Goal: Find specific page/section: Locate a particular part of the current website

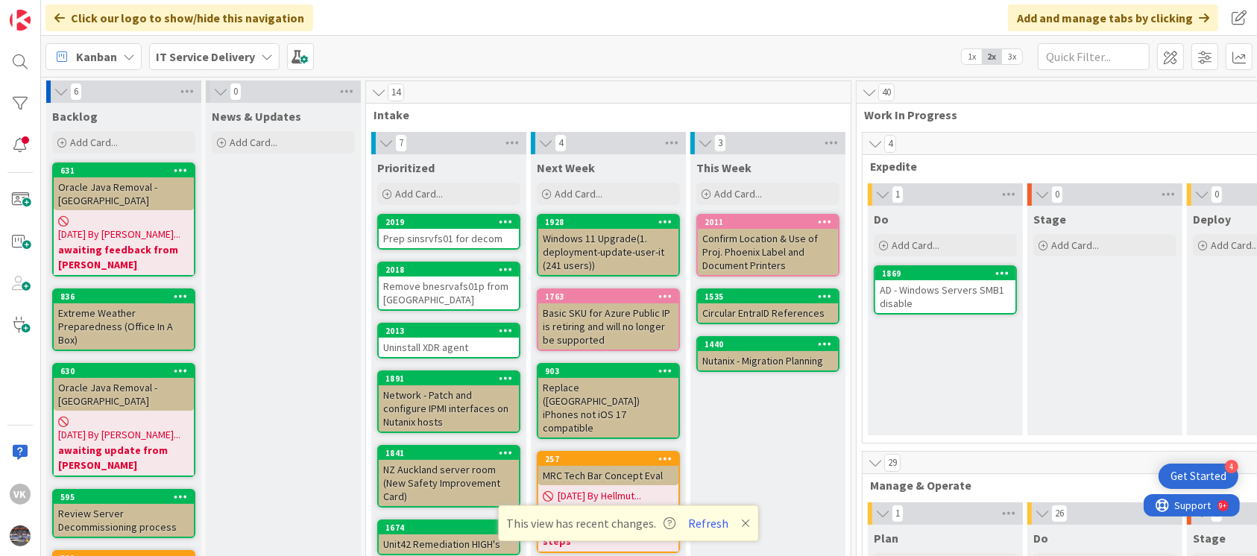
click at [951, 301] on div "AD - Windows Servers SMB1 disable" at bounding box center [945, 296] width 140 height 33
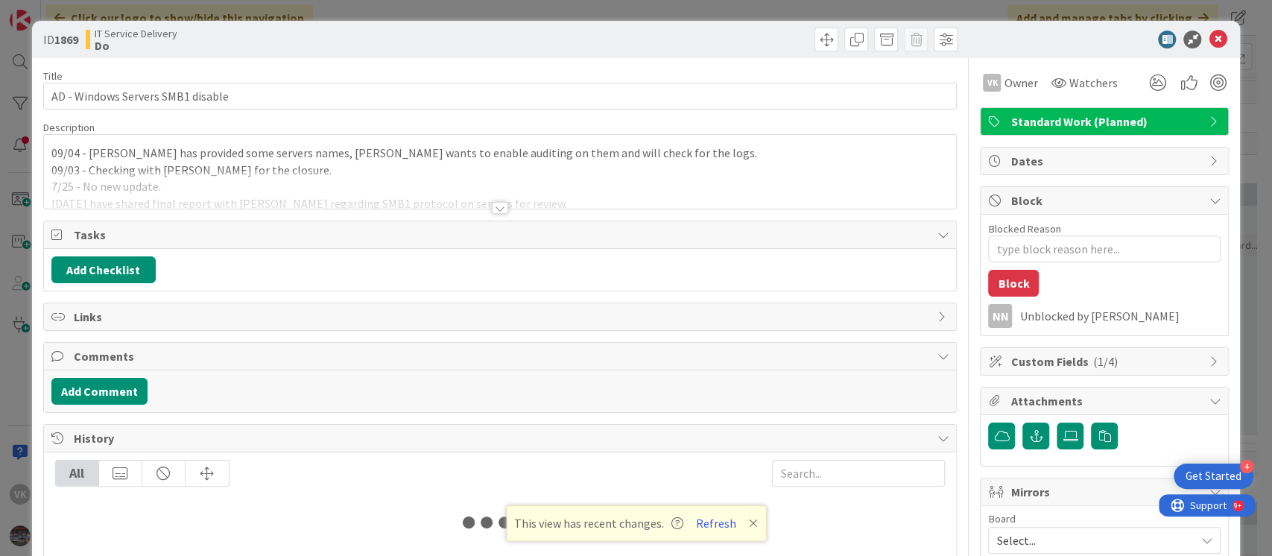
type textarea "x"
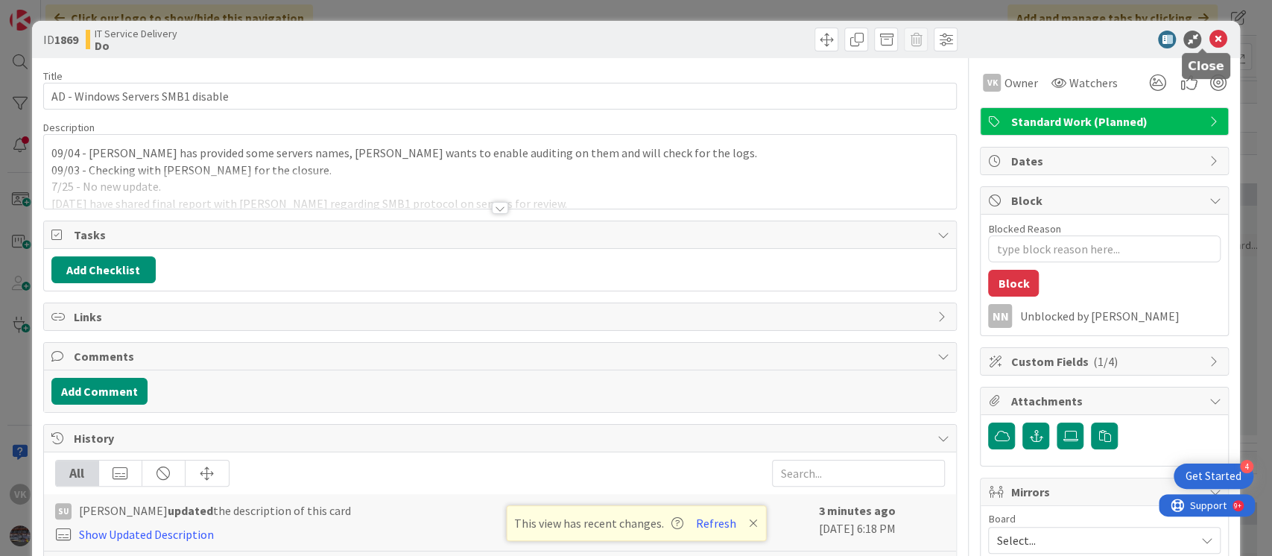
click at [1209, 42] on icon at bounding box center [1218, 40] width 18 height 18
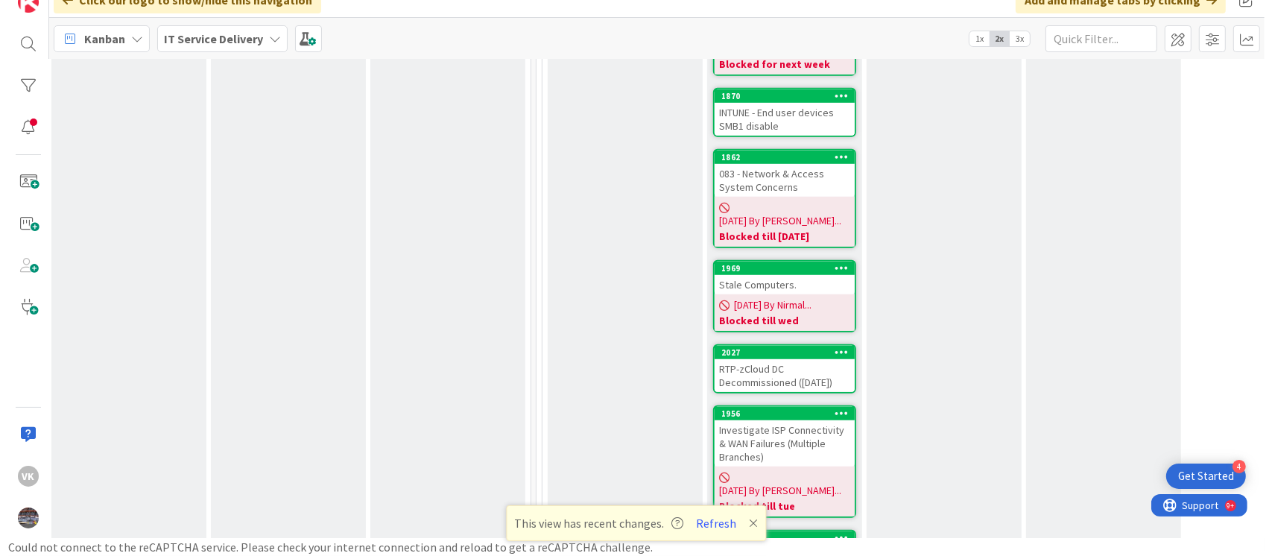
scroll to position [871, 328]
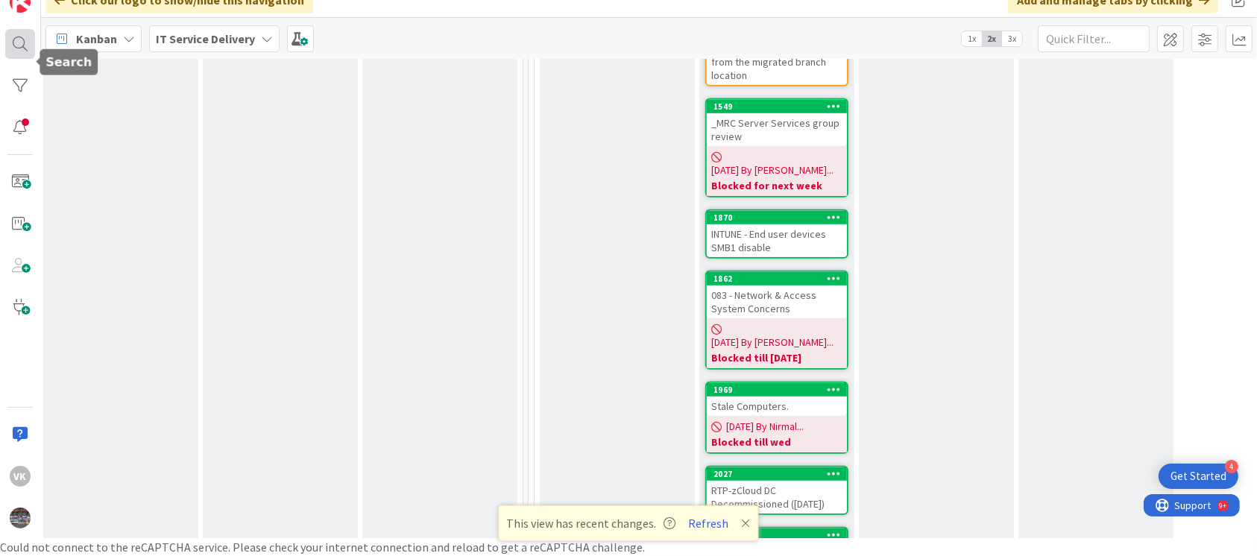
click at [16, 41] on div at bounding box center [20, 44] width 30 height 30
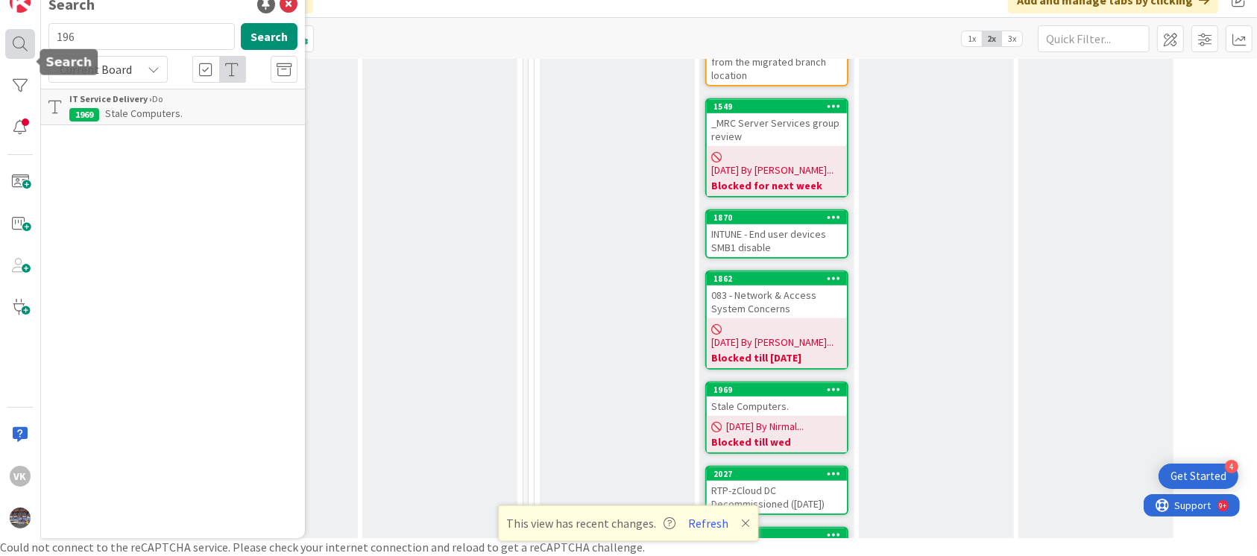
type input "1969"
click at [203, 116] on p "Stale Computers." at bounding box center [183, 114] width 228 height 16
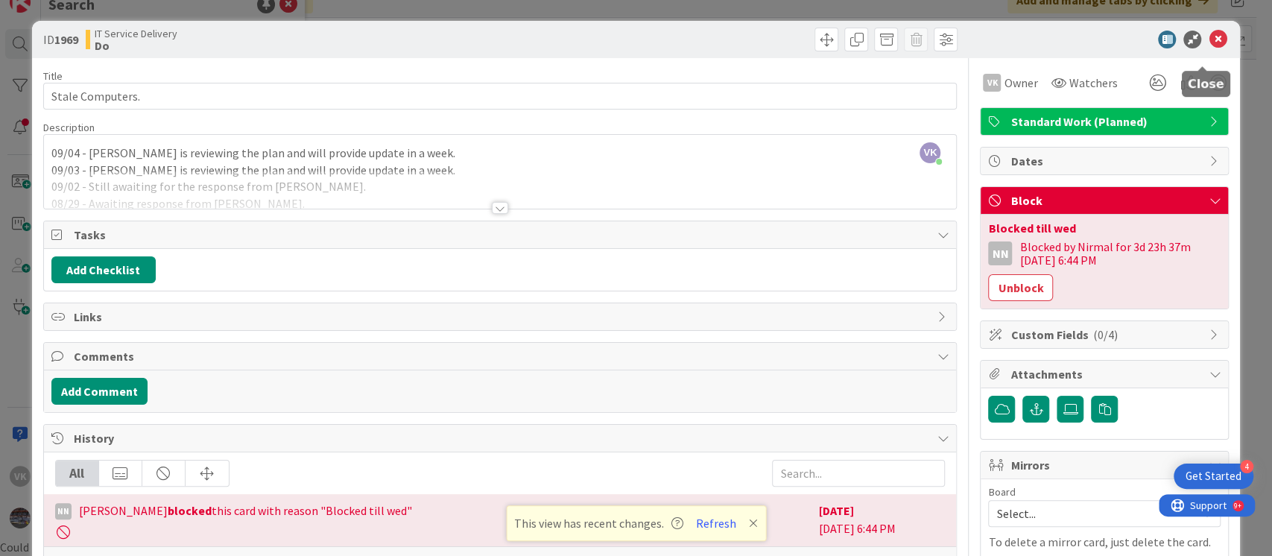
click at [1209, 37] on icon at bounding box center [1218, 40] width 18 height 18
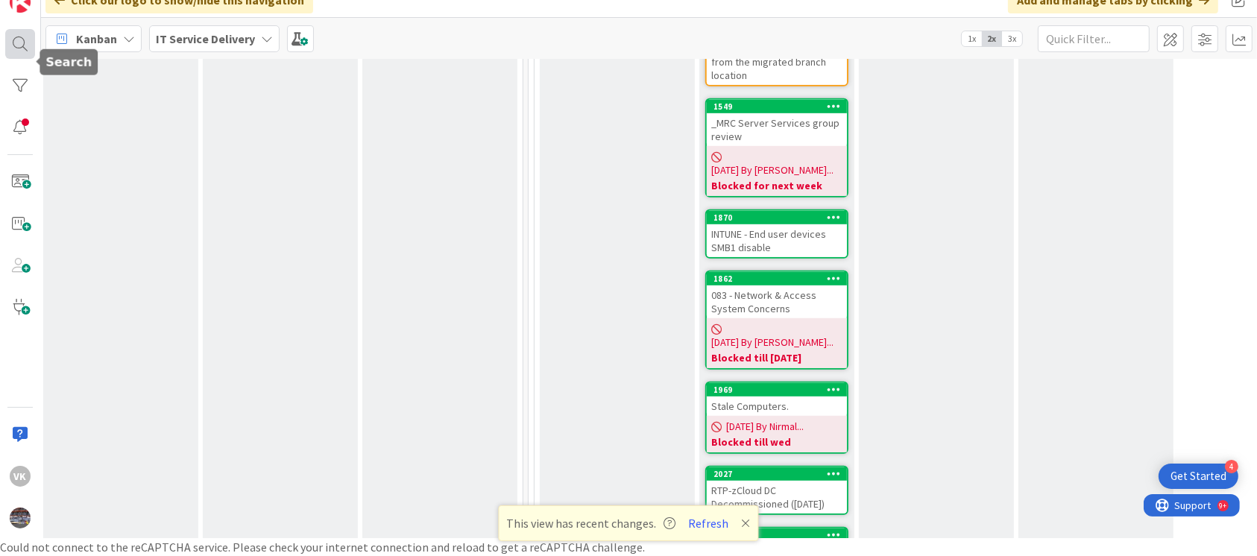
click at [34, 42] on div at bounding box center [20, 44] width 30 height 30
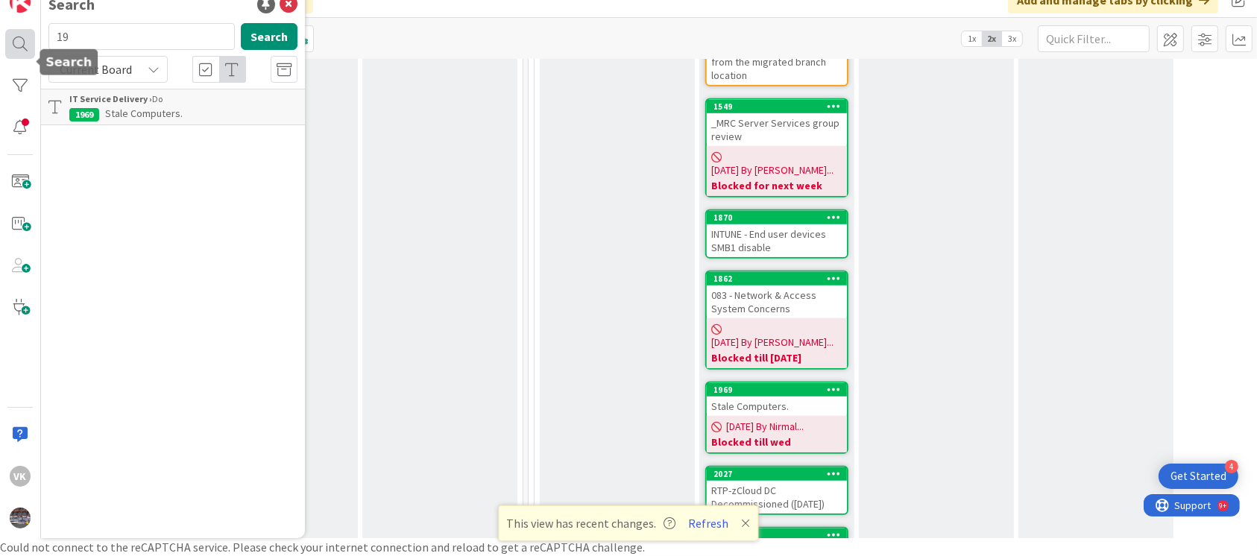
type input "1"
type input "1889"
click at [145, 128] on p "AD - Kerberos GoldenTicket password change review" at bounding box center [183, 121] width 228 height 31
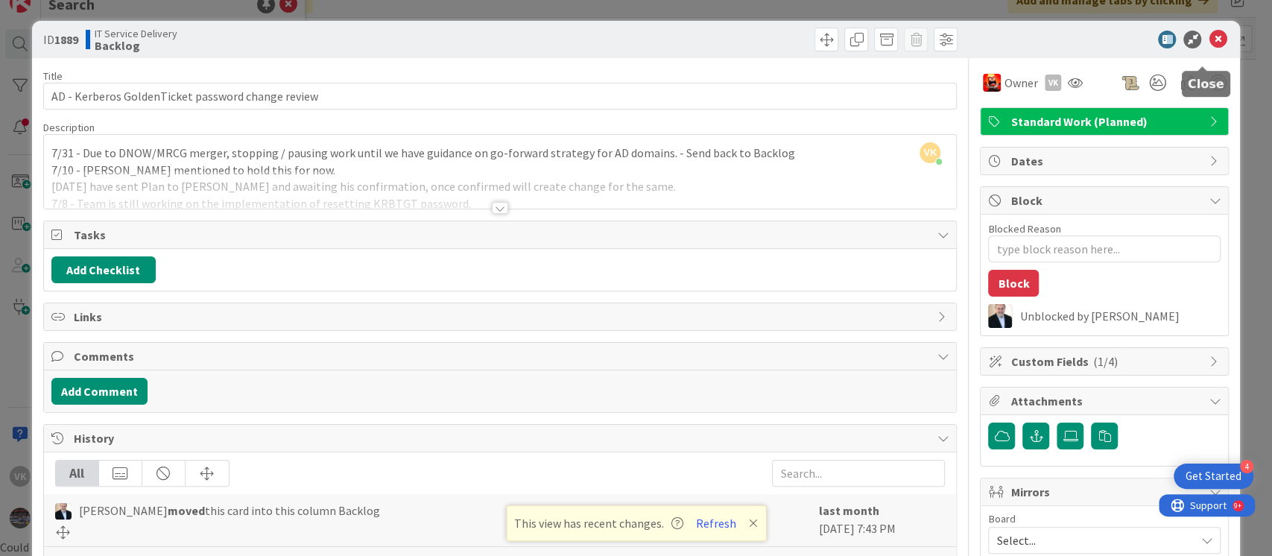
click at [1210, 31] on icon at bounding box center [1218, 40] width 18 height 18
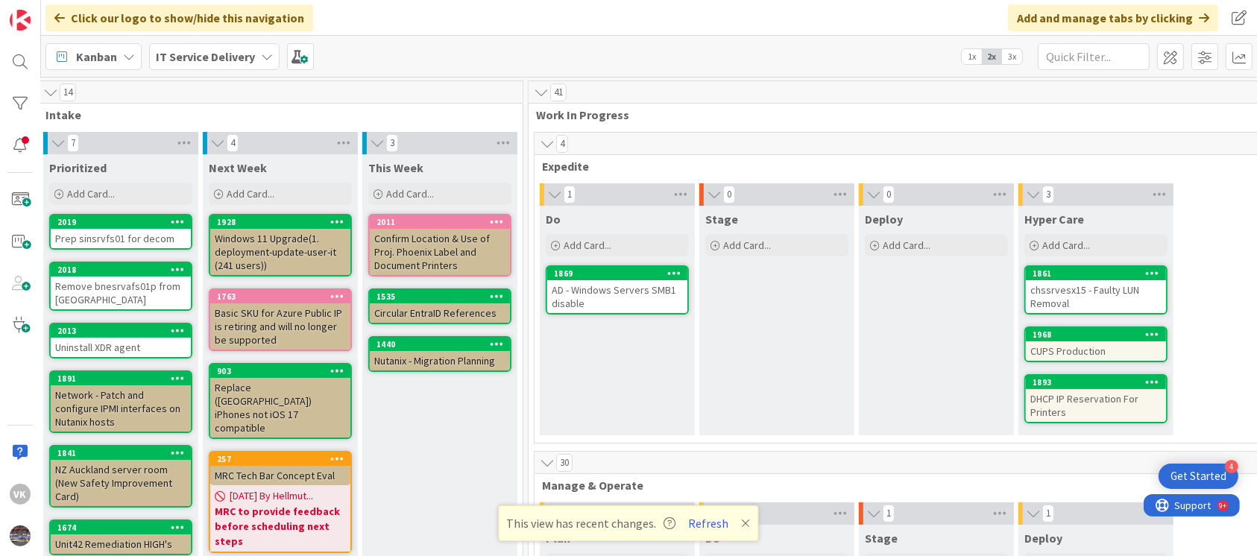
click at [624, 286] on div "AD - Windows Servers SMB1 disable" at bounding box center [617, 296] width 140 height 33
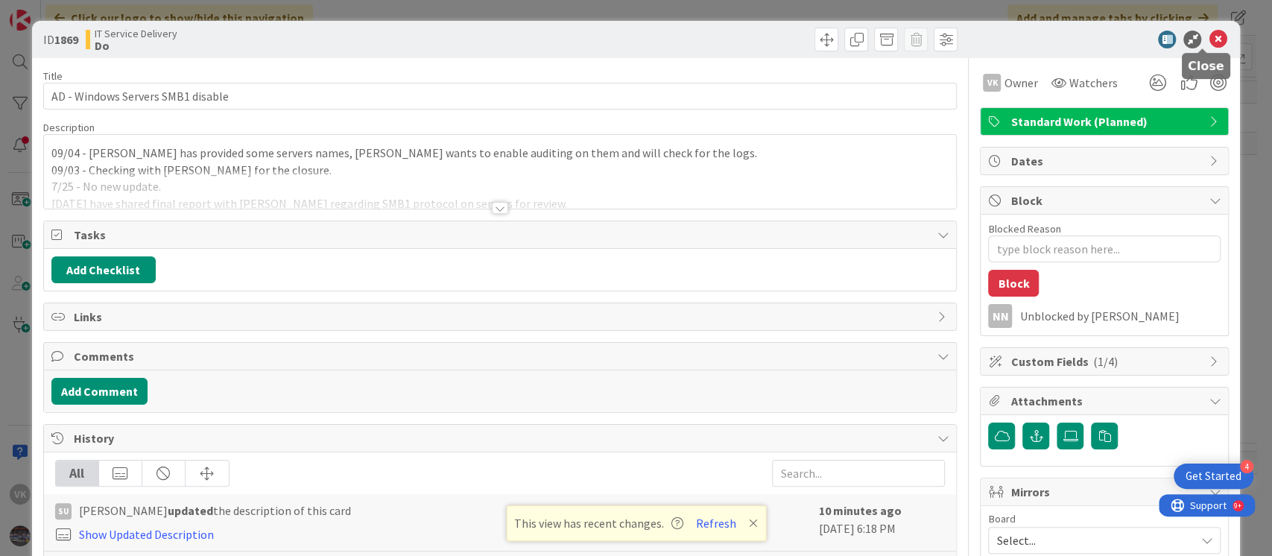
click at [1209, 39] on icon at bounding box center [1218, 40] width 18 height 18
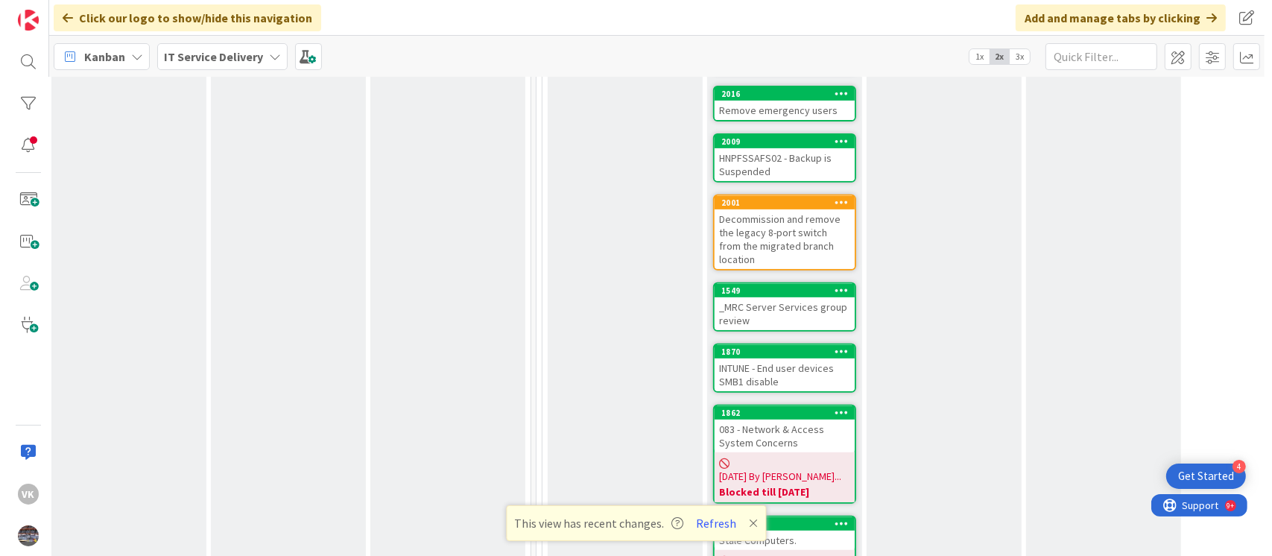
scroll to position [625, 328]
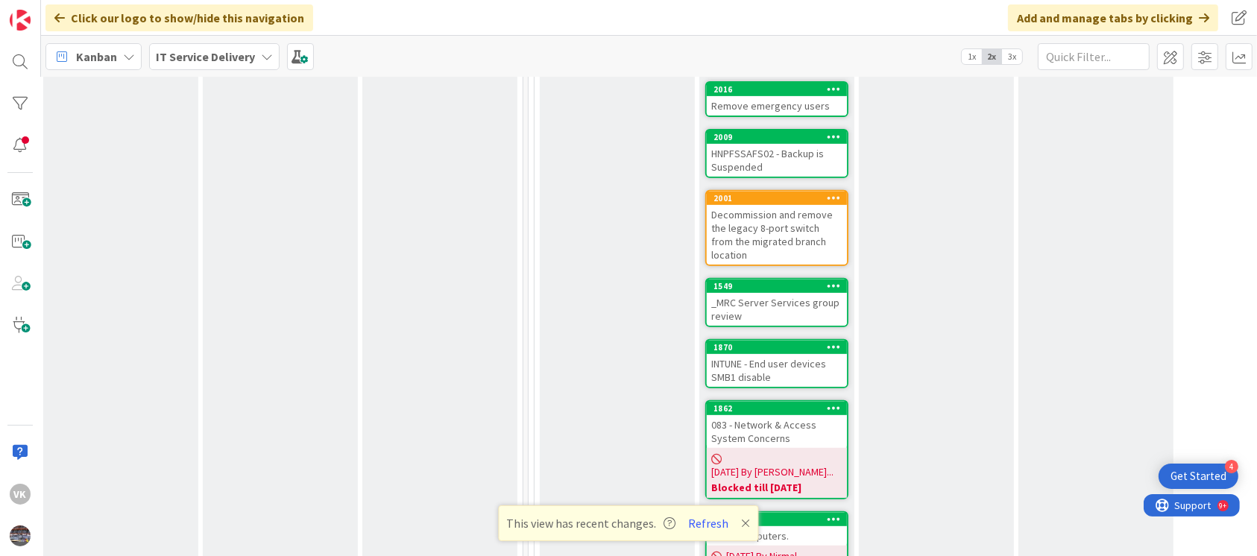
click at [780, 293] on div "_MRC Server Services group review" at bounding box center [777, 309] width 140 height 33
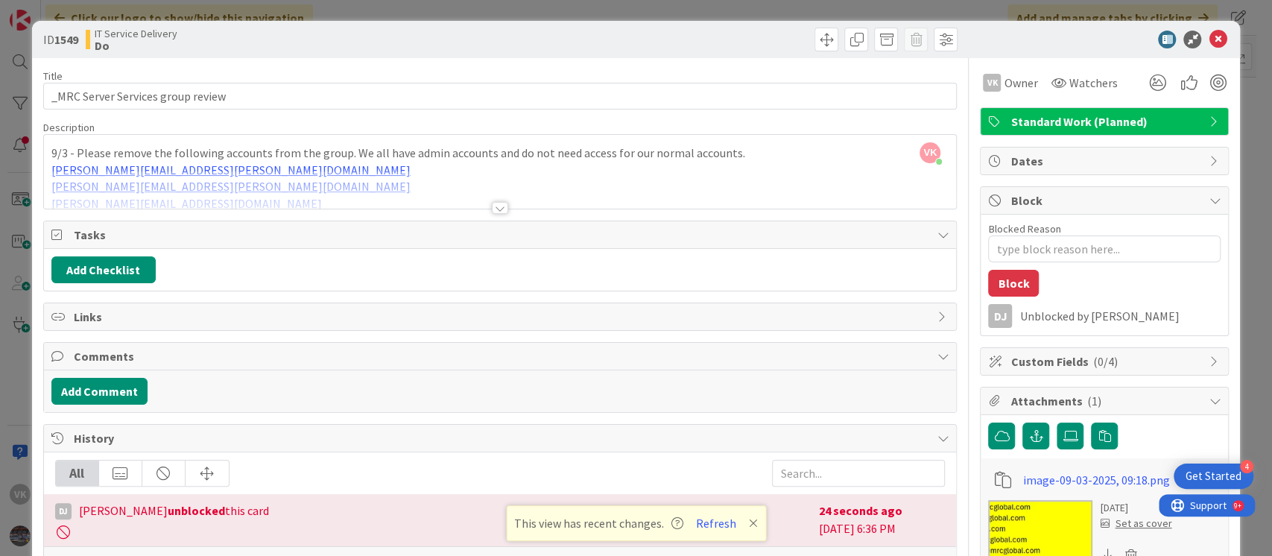
scroll to position [31, 0]
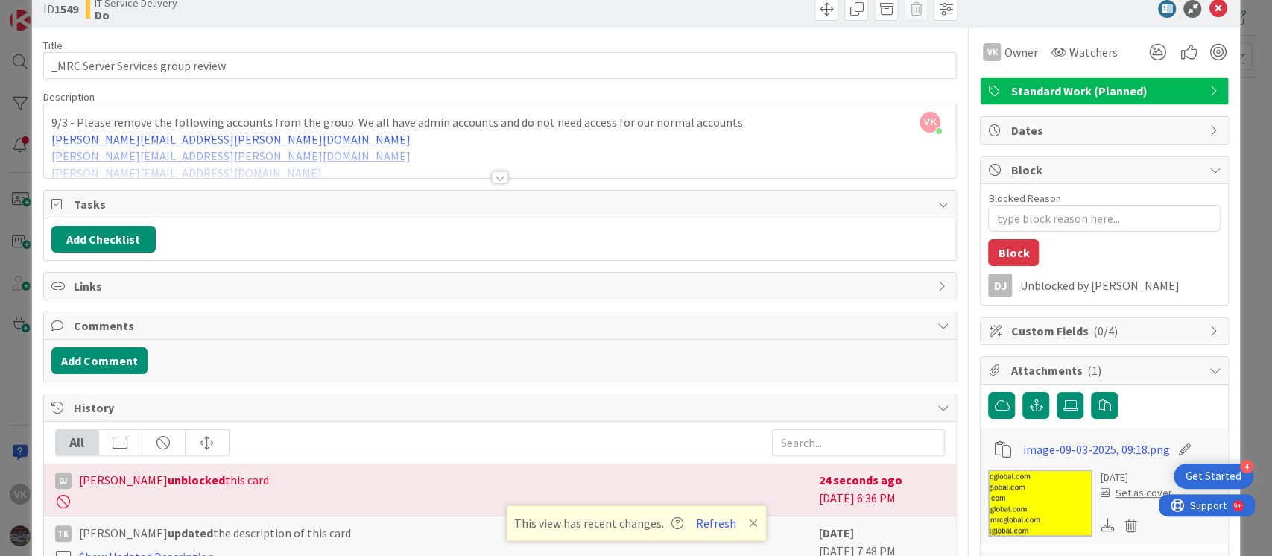
click at [497, 142] on div at bounding box center [500, 159] width 913 height 38
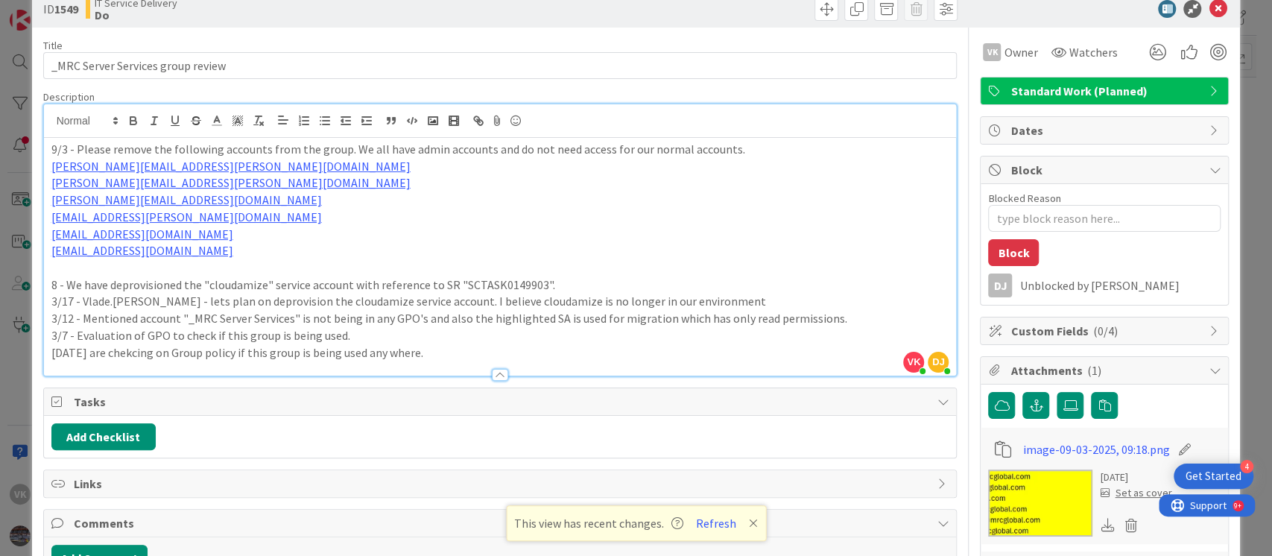
type textarea "x"
